Goal: Book appointment/travel/reservation

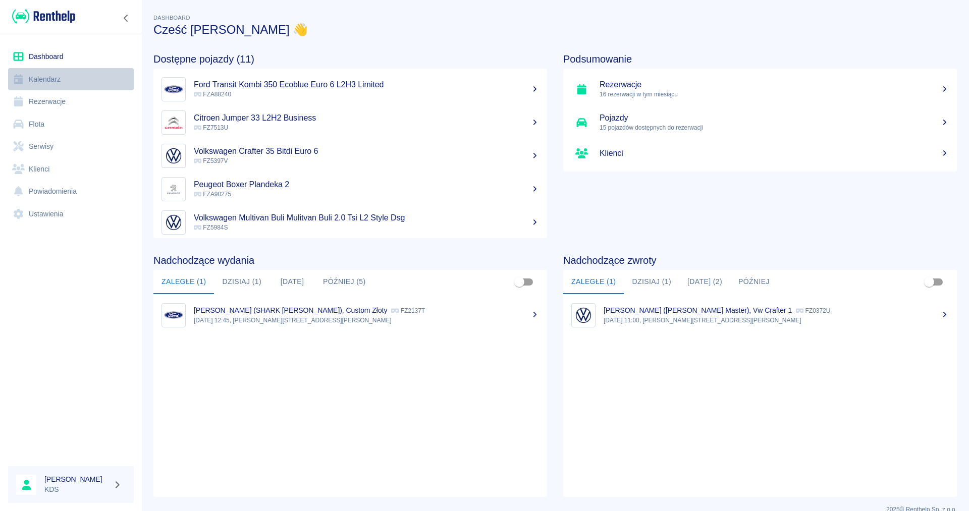
click at [48, 72] on link "Kalendarz" at bounding box center [71, 79] width 126 height 23
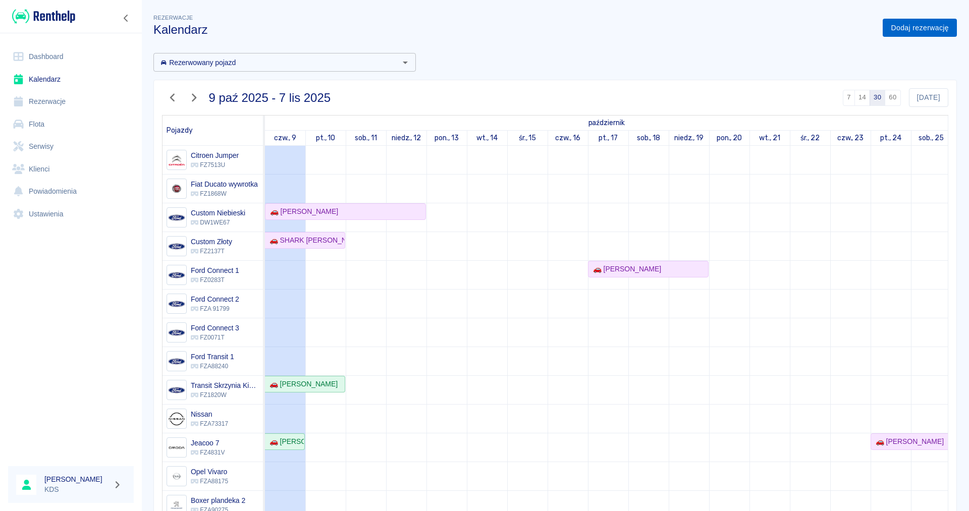
click at [932, 29] on link "Dodaj rezerwację" at bounding box center [920, 28] width 74 height 19
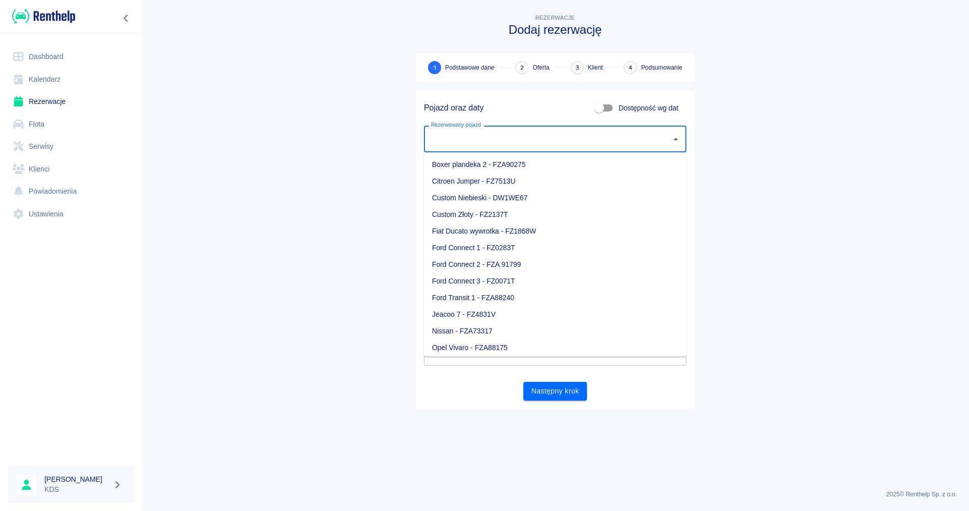
click at [601, 134] on input "Rezerwowany pojazd" at bounding box center [547, 139] width 238 height 18
click at [558, 201] on li "Custom Niebieski - DW1WE67" at bounding box center [555, 198] width 262 height 17
type input "Custom Niebieski - DW1WE67"
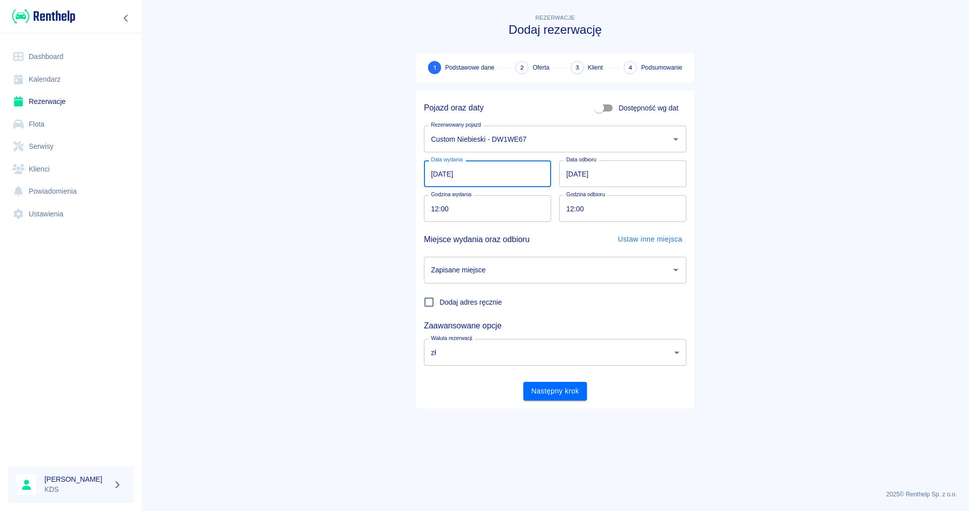
click at [515, 173] on input "[DATE]" at bounding box center [487, 173] width 127 height 27
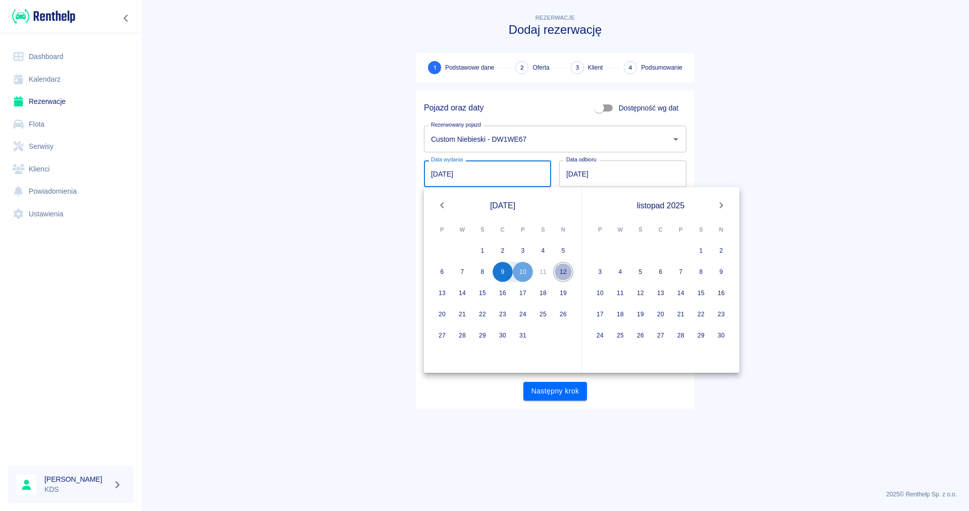
click at [568, 269] on button "12" at bounding box center [563, 272] width 20 height 20
type input "[DATE]"
type input "DD.MM.YYYY"
click at [517, 170] on input "[DATE]" at bounding box center [487, 173] width 127 height 27
click at [503, 265] on button "9" at bounding box center [502, 272] width 20 height 20
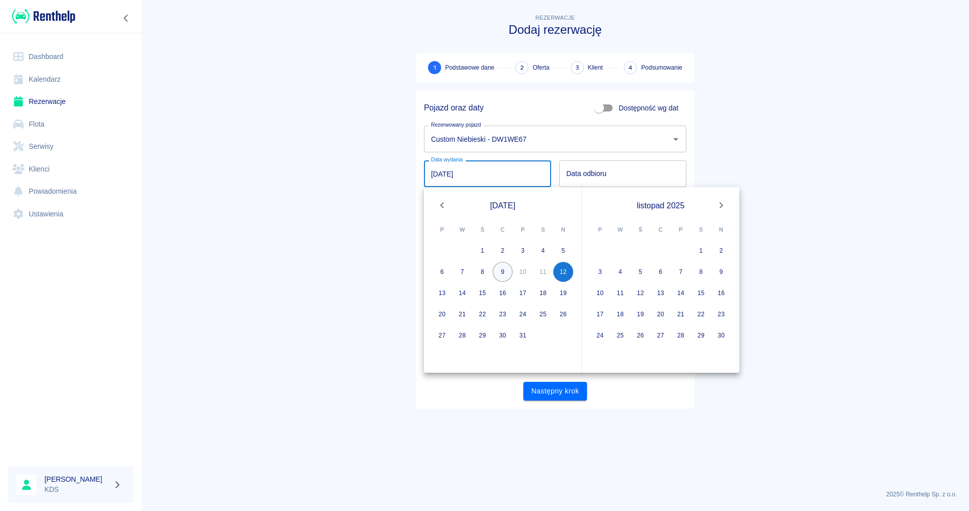
type input "[DATE]"
type input "DD.MM.YYYY"
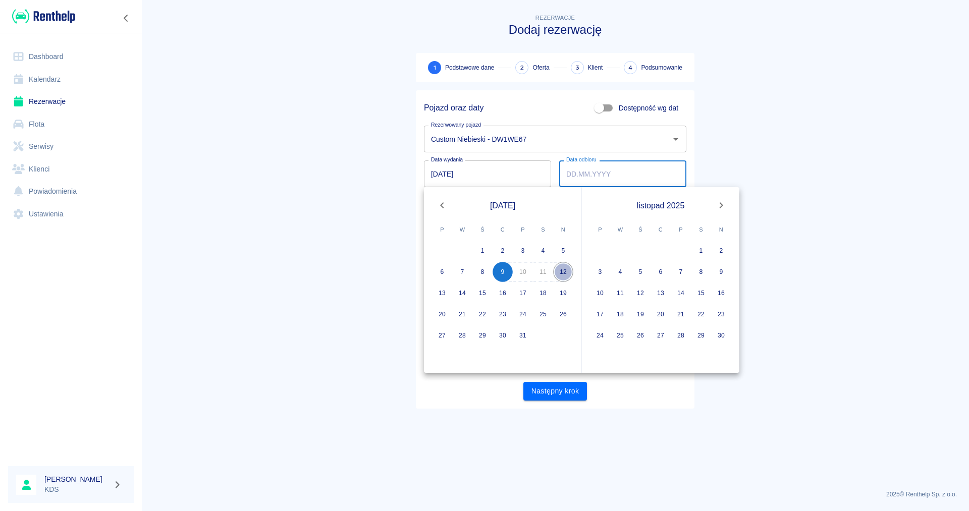
click at [559, 269] on button "12" at bounding box center [563, 272] width 20 height 20
type input "[DATE]"
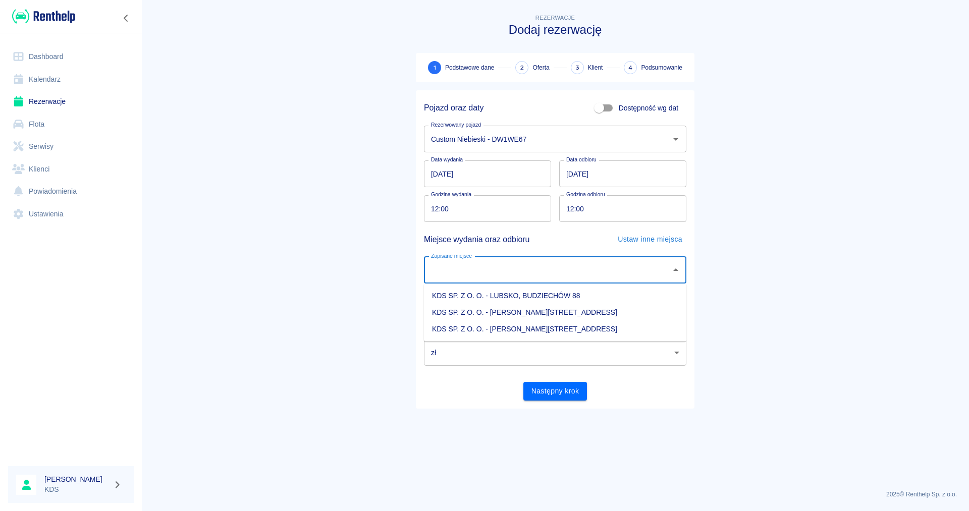
click at [627, 266] on input "Zapisane miejsce" at bounding box center [547, 270] width 238 height 18
click at [588, 297] on li "KDS SP. Z O. O. - LUBSKO, BUDZIECHÓW 88" at bounding box center [555, 296] width 262 height 17
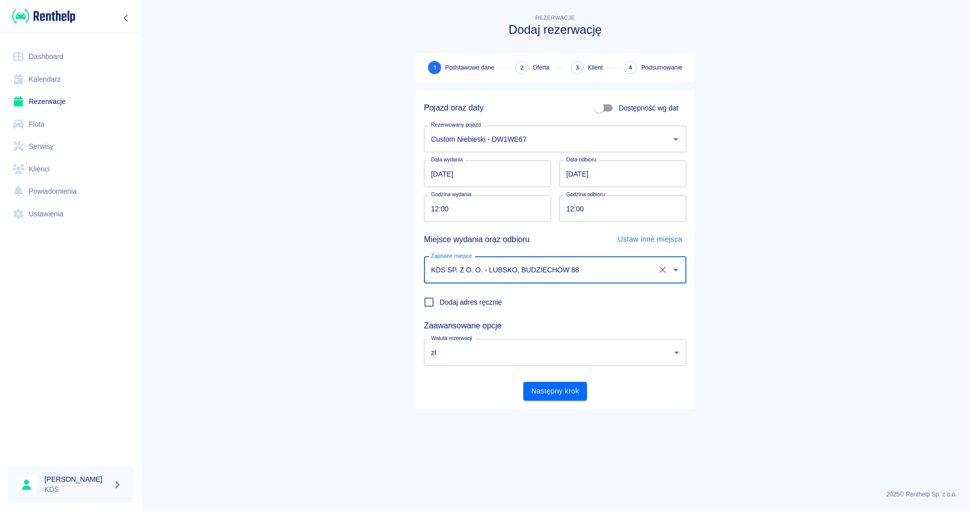
type input "KDS SP. Z O. O. - LUBSKO, BUDZIECHÓW 88"
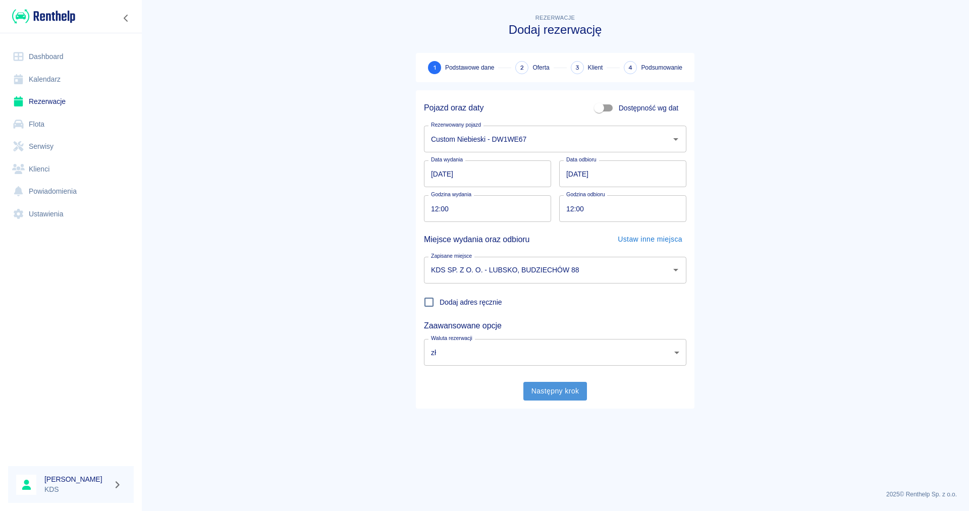
click at [563, 396] on button "Następny krok" at bounding box center [555, 391] width 64 height 19
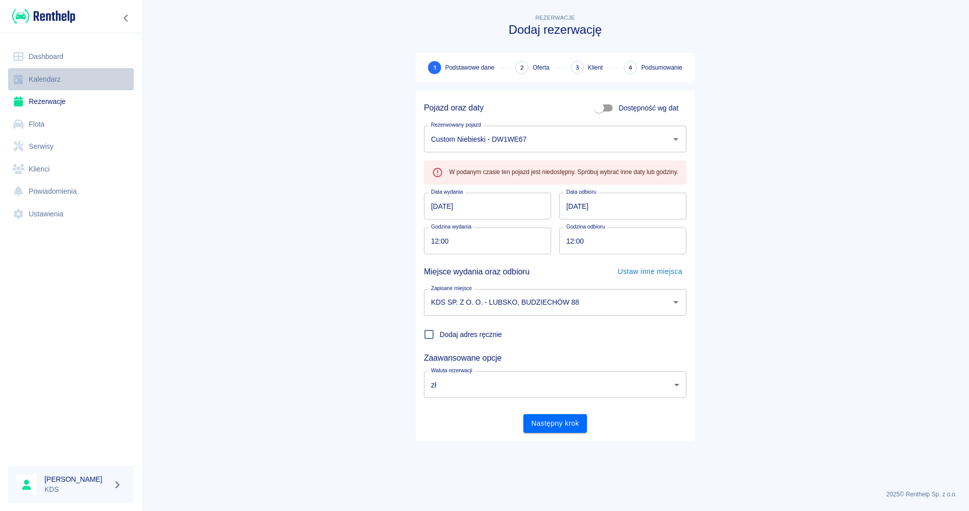
click at [52, 83] on link "Kalendarz" at bounding box center [71, 79] width 126 height 23
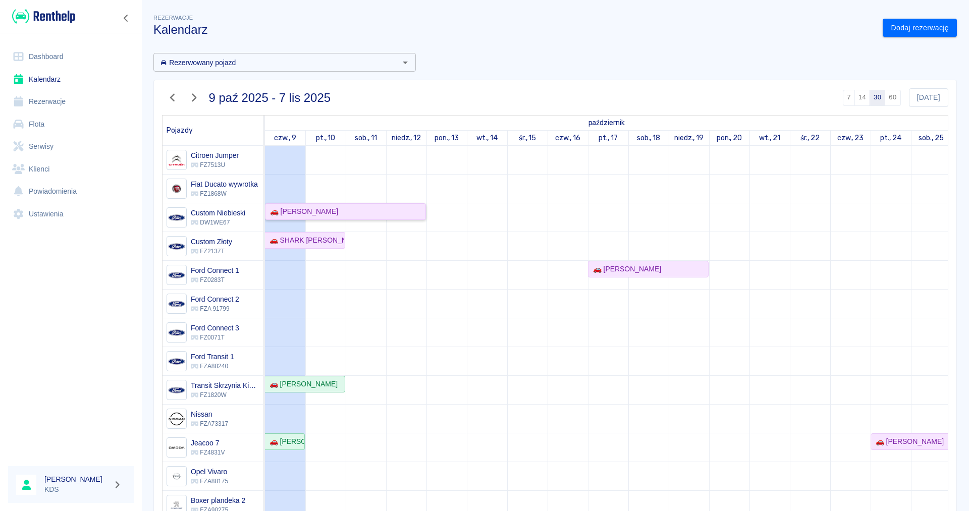
click at [334, 211] on div "🚗 [PERSON_NAME]" at bounding box center [345, 211] width 159 height 11
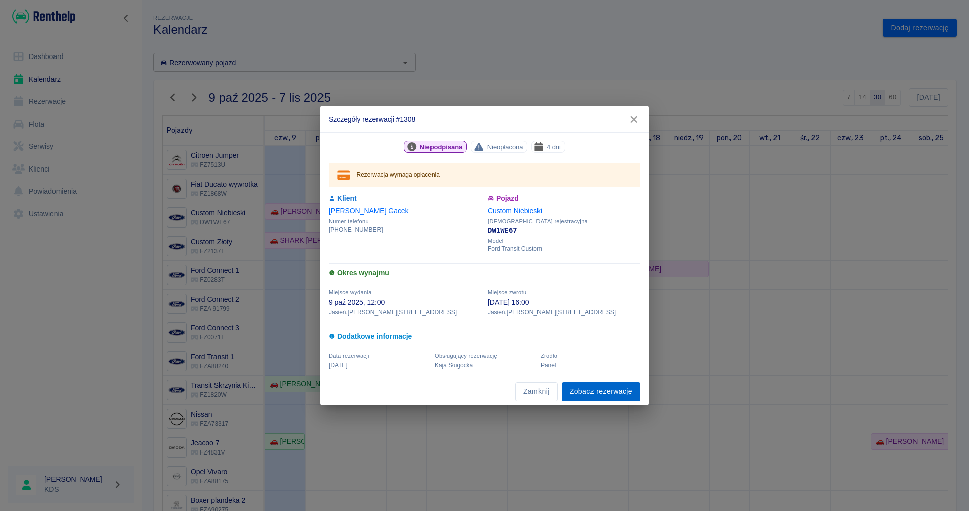
click at [606, 394] on link "Zobacz rezerwację" at bounding box center [601, 391] width 79 height 19
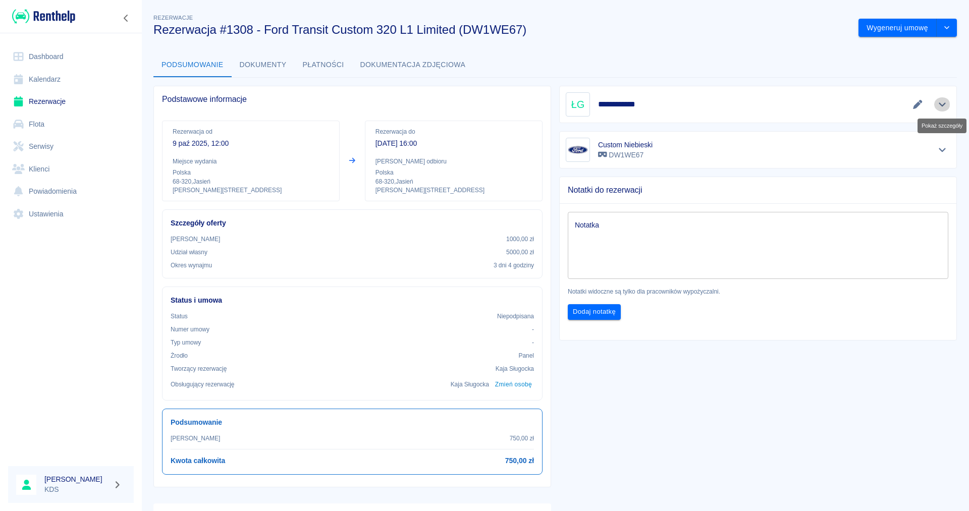
click at [939, 103] on icon "Pokaż szczegóły" at bounding box center [943, 104] width 12 height 9
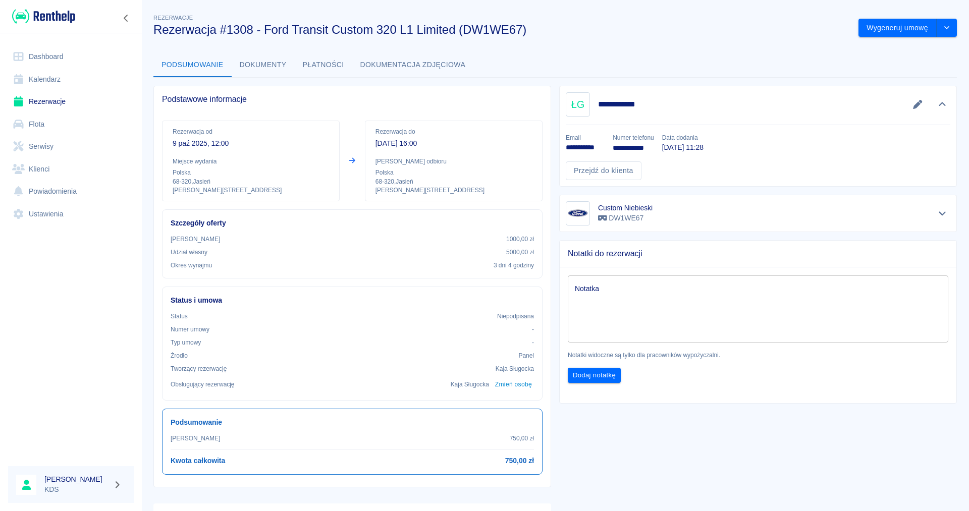
click at [54, 54] on link "Dashboard" at bounding box center [71, 56] width 126 height 23
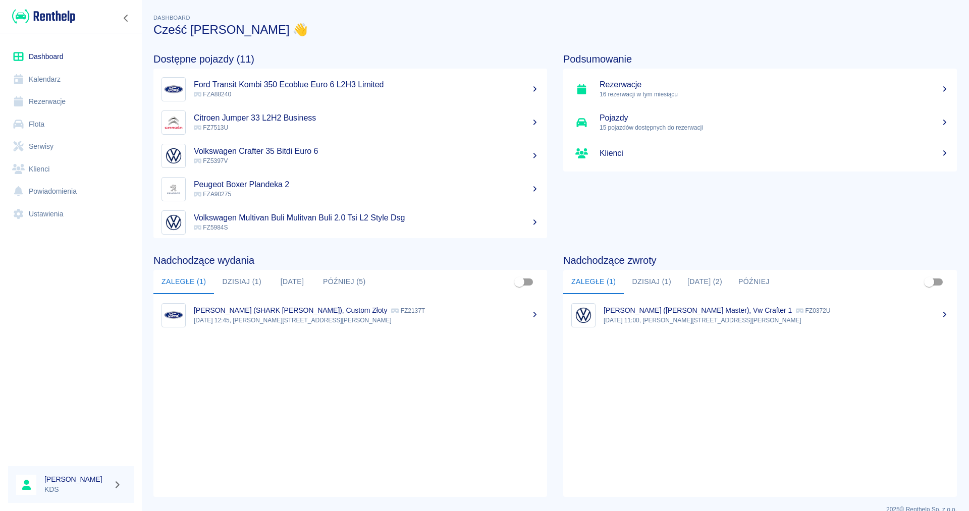
click at [233, 284] on button "Dzisiaj (1)" at bounding box center [242, 282] width 56 height 24
click at [647, 279] on button "Dzisiaj (1)" at bounding box center [652, 282] width 56 height 24
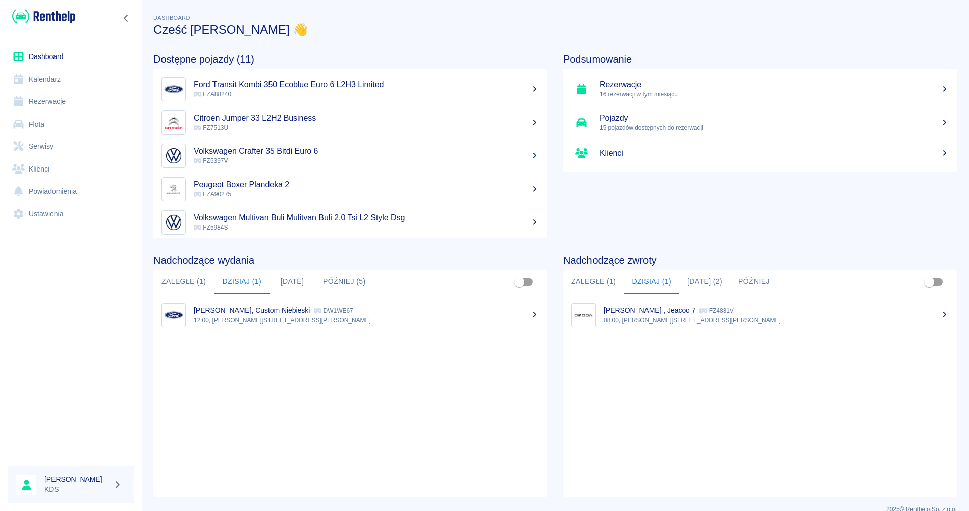
click at [40, 79] on link "Kalendarz" at bounding box center [71, 79] width 126 height 23
